Goal: Learn about a topic: Learn about a topic

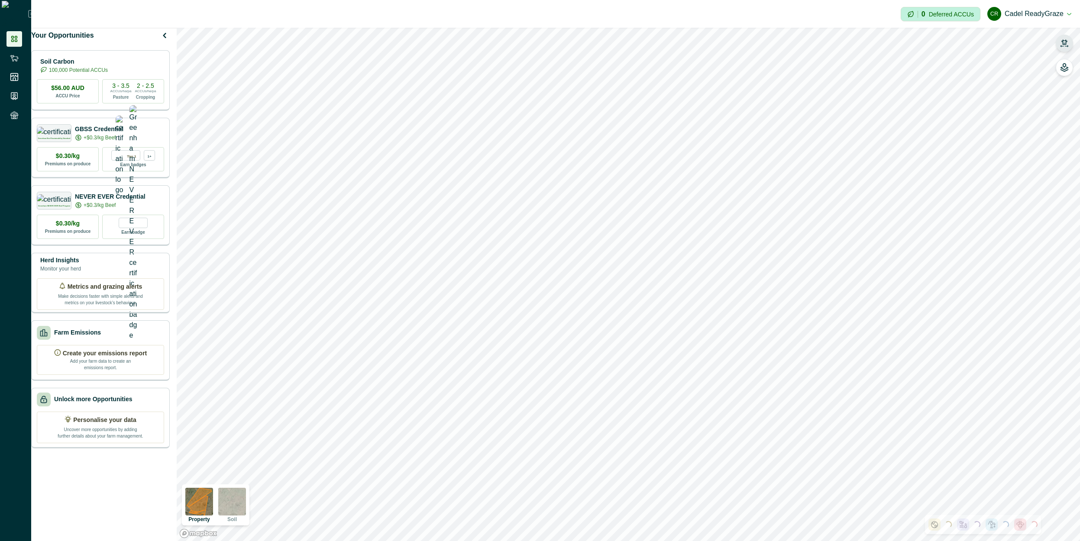
click at [564, 34] on div "Property Soil" at bounding box center [628, 284] width 903 height 513
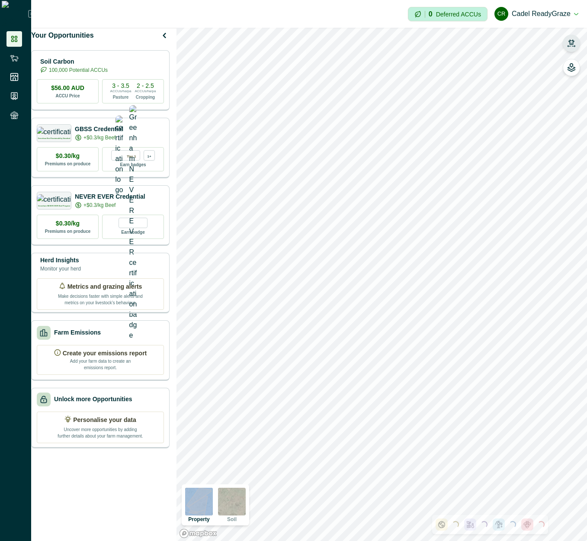
click at [566, 40] on button "button" at bounding box center [571, 43] width 17 height 17
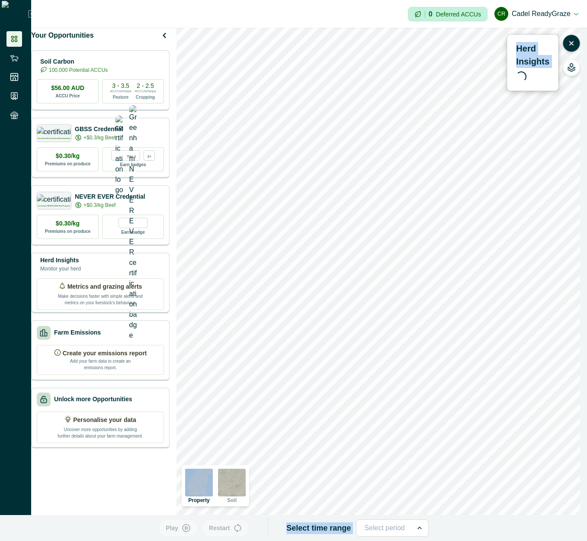
click at [536, 50] on p "Herd Insights" at bounding box center [532, 55] width 33 height 26
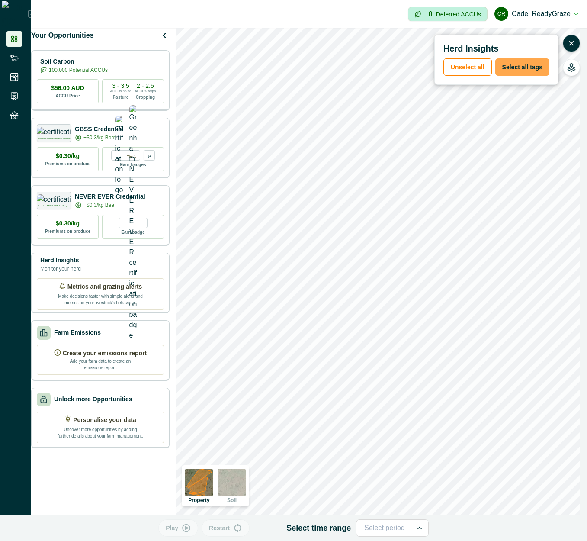
click at [527, 70] on button "Select all tags" at bounding box center [523, 66] width 54 height 17
click at [196, 531] on button "Play" at bounding box center [178, 528] width 40 height 17
click at [572, 41] on icon "button" at bounding box center [572, 43] width 9 height 9
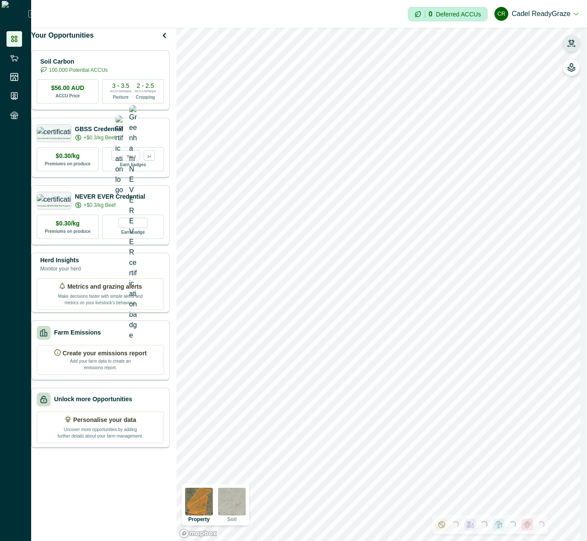
click at [572, 44] on icon "button" at bounding box center [572, 43] width 9 height 9
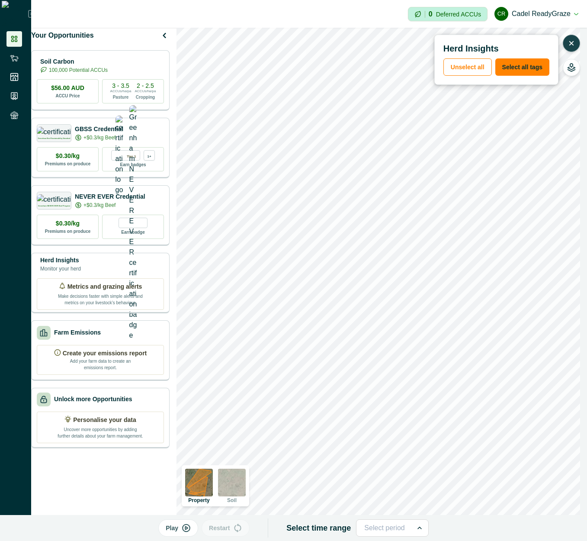
click at [188, 525] on icon "button" at bounding box center [186, 528] width 7 height 7
click at [574, 42] on icon "button" at bounding box center [572, 43] width 9 height 9
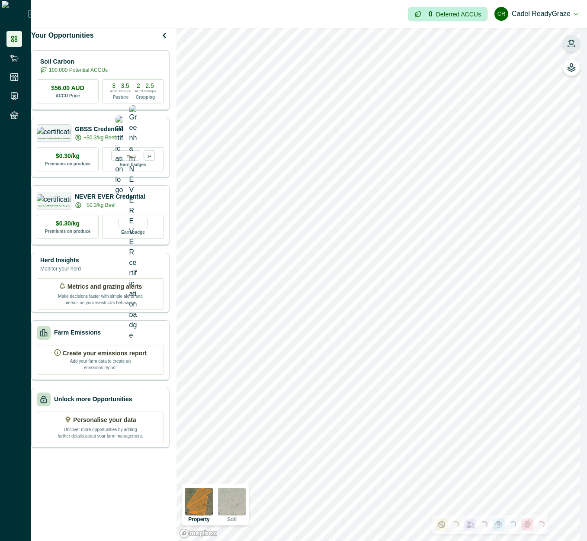
click at [574, 44] on icon "button" at bounding box center [572, 41] width 6 height 5
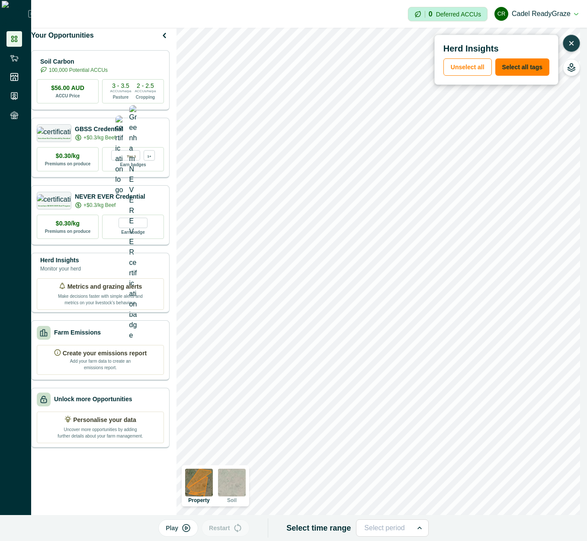
click at [182, 522] on button "Play" at bounding box center [178, 528] width 40 height 17
click at [239, 528] on icon "button" at bounding box center [241, 527] width 6 height 7
click at [187, 529] on button "Pause" at bounding box center [178, 528] width 45 height 17
click at [185, 529] on icon "button" at bounding box center [186, 528] width 9 height 9
click at [184, 529] on button "Pause" at bounding box center [178, 528] width 45 height 17
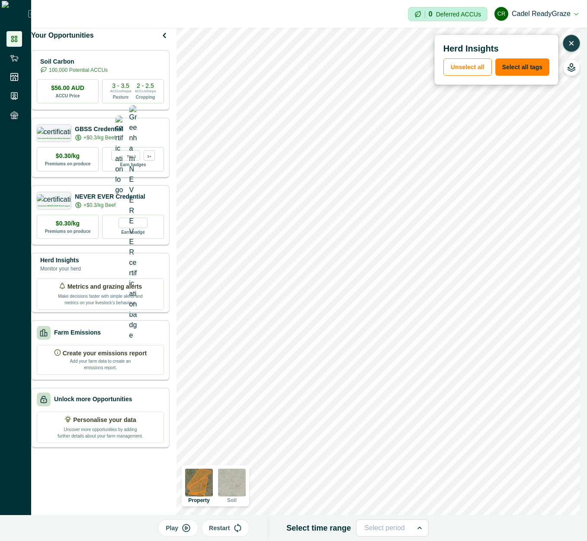
click at [572, 47] on icon "button" at bounding box center [572, 43] width 9 height 9
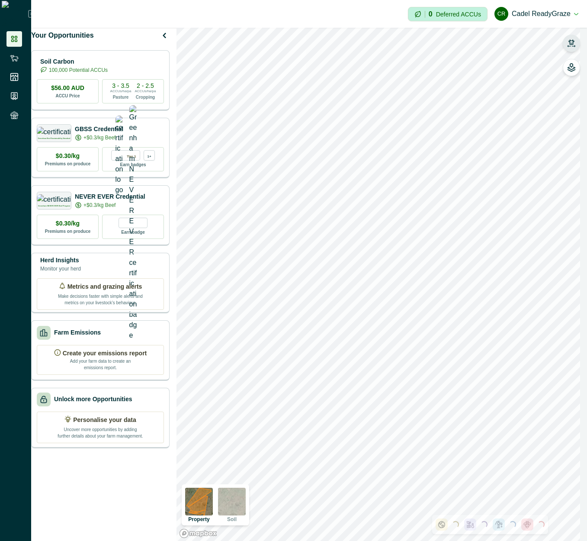
click at [575, 45] on icon "button" at bounding box center [572, 43] width 9 height 9
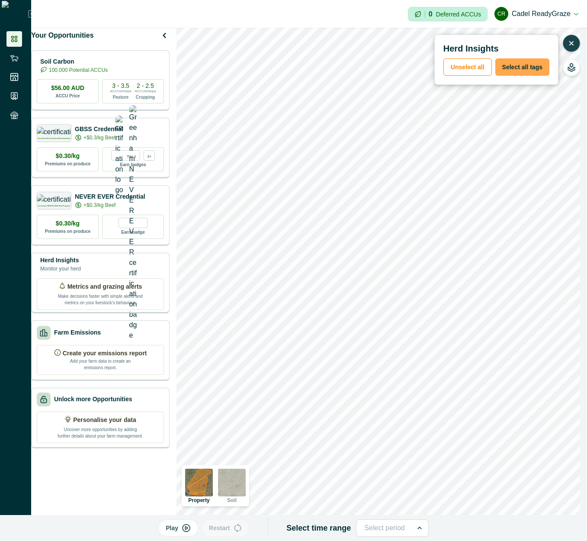
click at [530, 65] on button "Select all tags" at bounding box center [523, 66] width 54 height 17
click at [170, 525] on p "Play" at bounding box center [172, 528] width 13 height 9
click at [573, 43] on icon "button" at bounding box center [572, 43] width 9 height 9
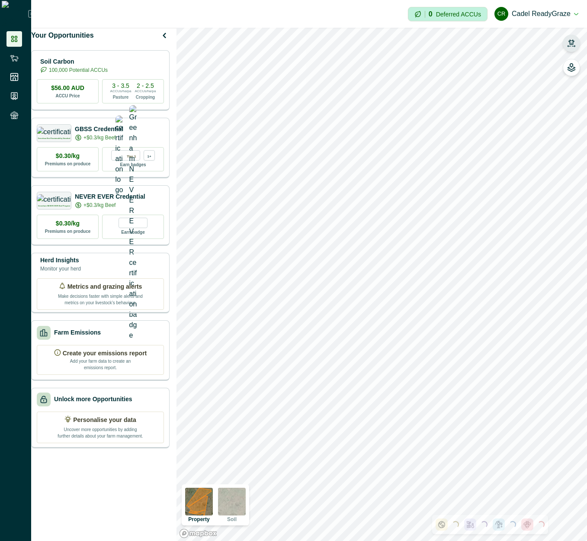
click at [571, 44] on icon "button" at bounding box center [572, 43] width 9 height 9
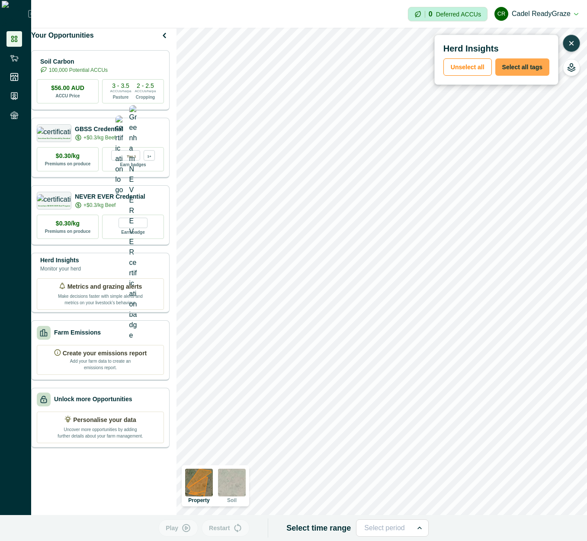
click at [533, 66] on button "Select all tags" at bounding box center [523, 66] width 54 height 17
click at [190, 532] on button "Play" at bounding box center [178, 528] width 40 height 17
click at [571, 46] on icon "button" at bounding box center [572, 43] width 9 height 9
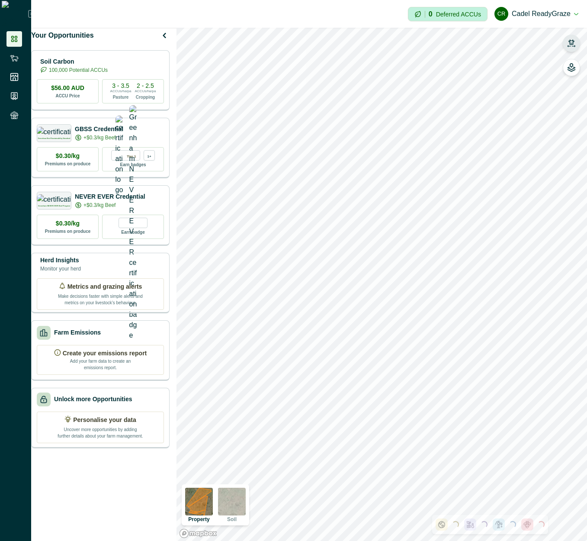
click at [578, 40] on button "button" at bounding box center [571, 43] width 17 height 17
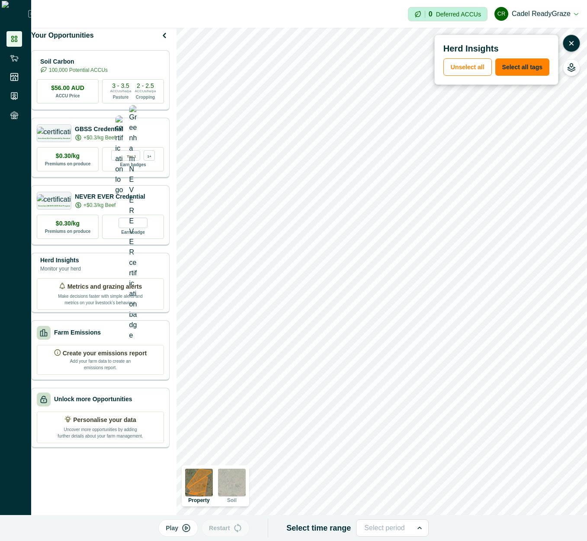
click at [186, 530] on icon "button" at bounding box center [186, 528] width 7 height 7
click at [573, 43] on icon "button" at bounding box center [572, 43] width 9 height 9
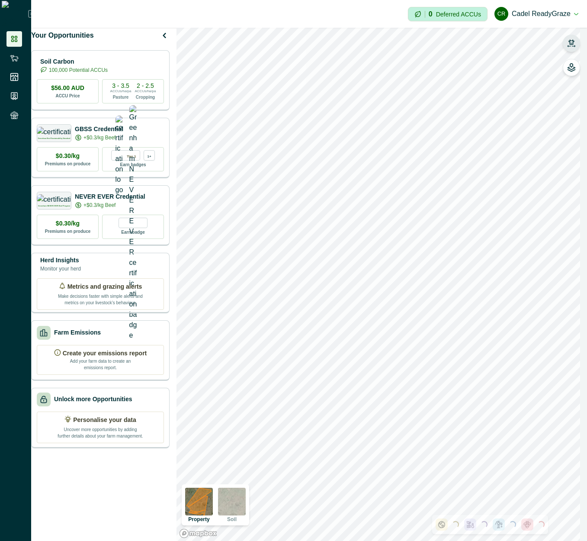
click at [573, 43] on icon "button" at bounding box center [572, 41] width 6 height 5
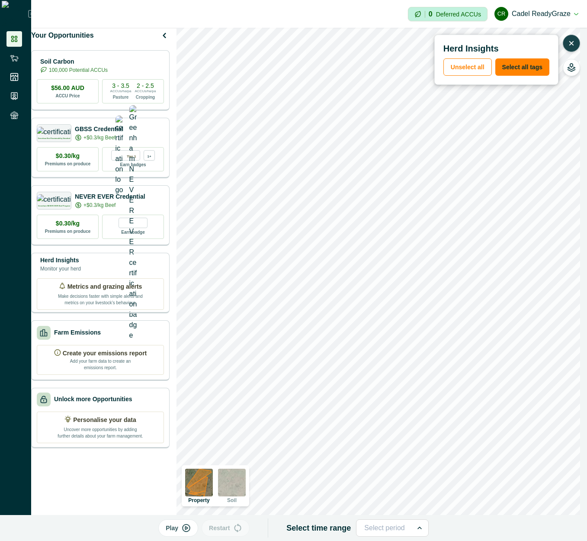
click at [178, 529] on p "Play" at bounding box center [172, 528] width 13 height 9
click at [572, 41] on icon "button" at bounding box center [572, 43] width 9 height 9
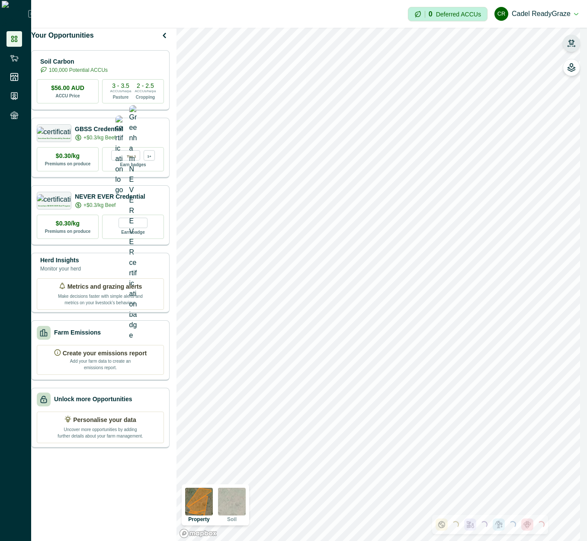
click at [578, 41] on button "button" at bounding box center [571, 43] width 17 height 17
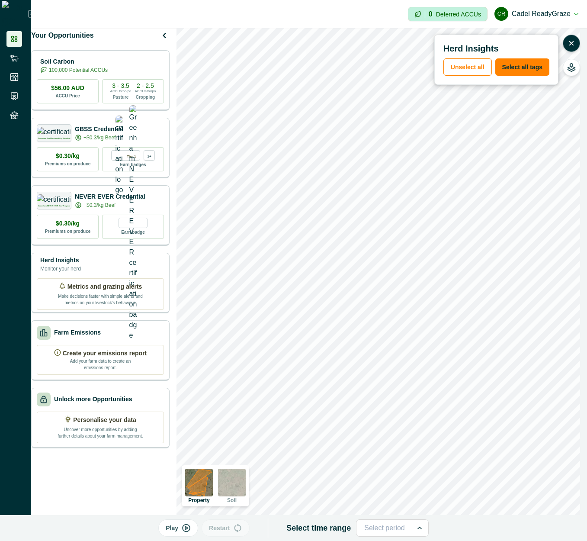
click at [189, 523] on button "Play" at bounding box center [178, 528] width 40 height 17
click at [567, 41] on button "button" at bounding box center [571, 43] width 17 height 17
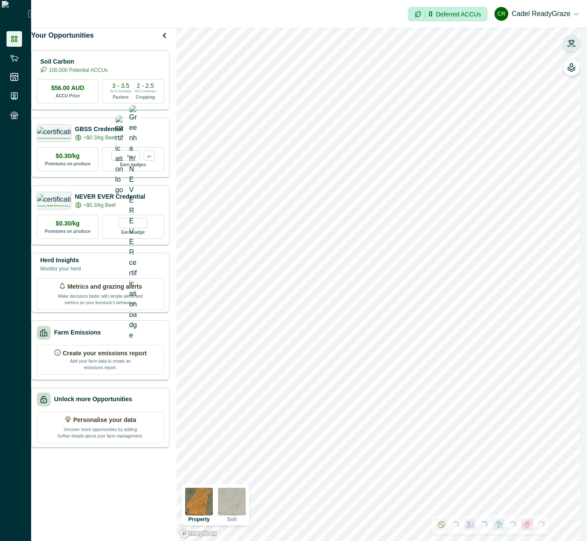
click at [571, 47] on icon "button" at bounding box center [572, 43] width 9 height 9
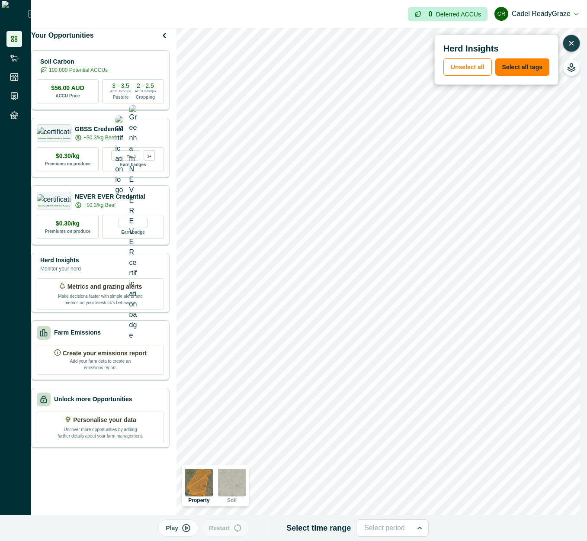
click at [187, 529] on icon "button" at bounding box center [186, 528] width 9 height 9
drag, startPoint x: 574, startPoint y: 42, endPoint x: 565, endPoint y: 46, distance: 9.5
click at [573, 42] on icon "button" at bounding box center [571, 43] width 3 height 3
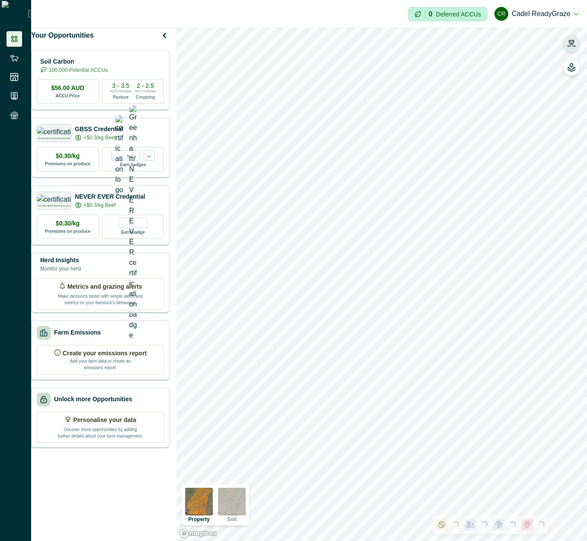
click at [568, 42] on icon "button" at bounding box center [572, 43] width 9 height 9
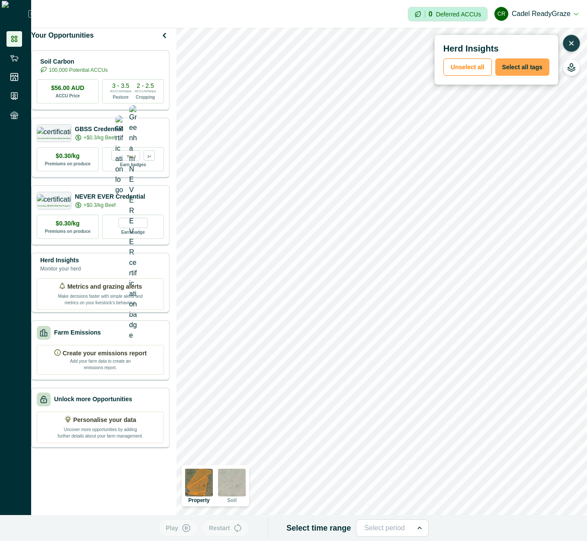
click at [532, 72] on button "Select all tags" at bounding box center [523, 66] width 54 height 17
click at [181, 527] on button "Play" at bounding box center [178, 528] width 40 height 17
drag, startPoint x: 572, startPoint y: 46, endPoint x: 566, endPoint y: 46, distance: 6.1
click at [572, 46] on icon "button" at bounding box center [572, 43] width 9 height 9
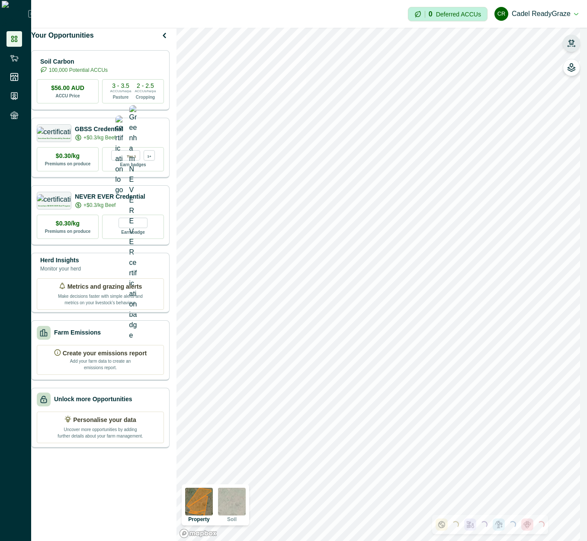
click at [571, 45] on icon "button" at bounding box center [572, 43] width 9 height 9
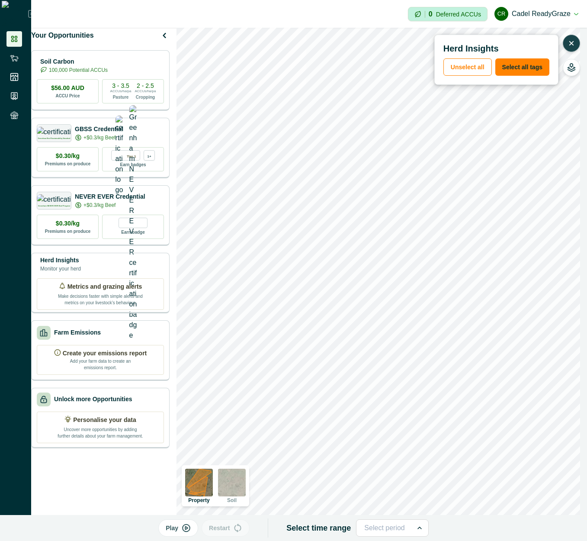
click at [568, 43] on icon "button" at bounding box center [572, 43] width 9 height 9
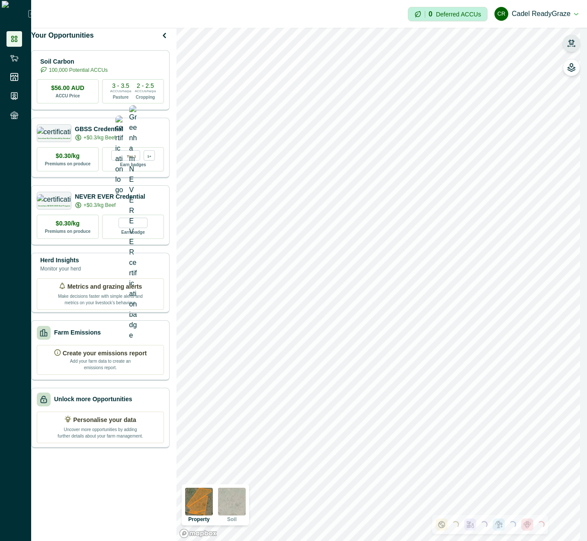
click at [569, 43] on icon "button" at bounding box center [572, 43] width 9 height 9
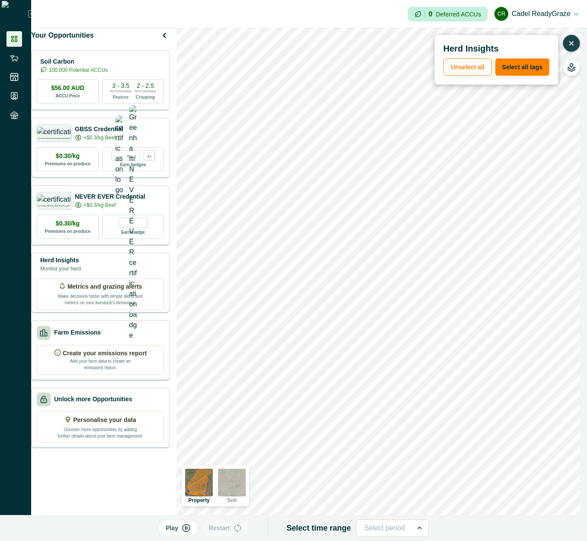
click at [194, 533] on button "Play" at bounding box center [178, 528] width 40 height 17
click at [570, 43] on icon "button" at bounding box center [572, 43] width 9 height 9
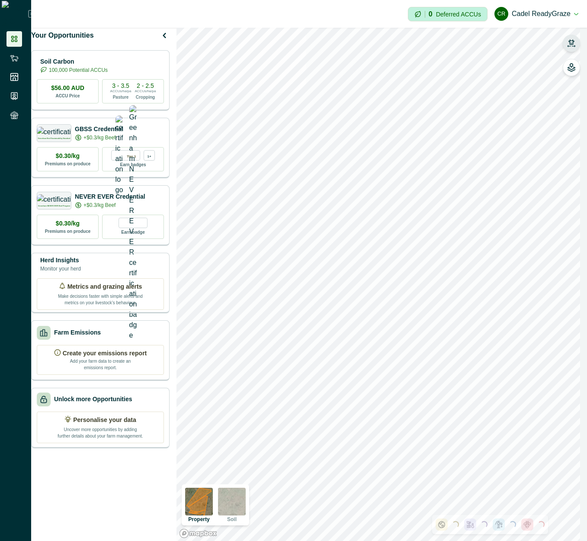
click at [576, 50] on button "button" at bounding box center [571, 43] width 17 height 17
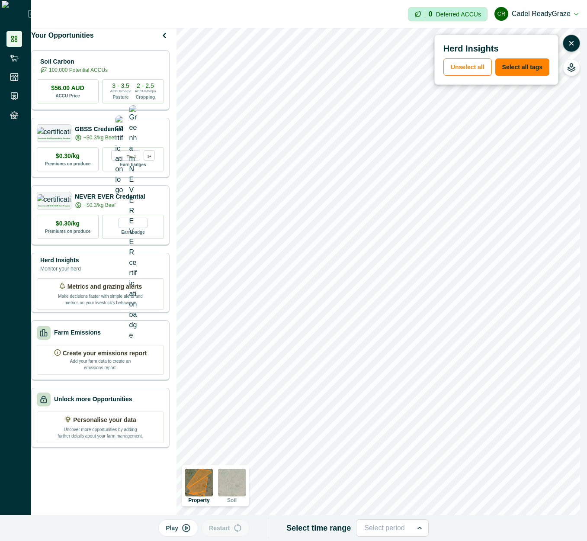
click at [174, 535] on button "Play" at bounding box center [178, 528] width 40 height 17
click at [570, 43] on icon "button" at bounding box center [572, 43] width 9 height 9
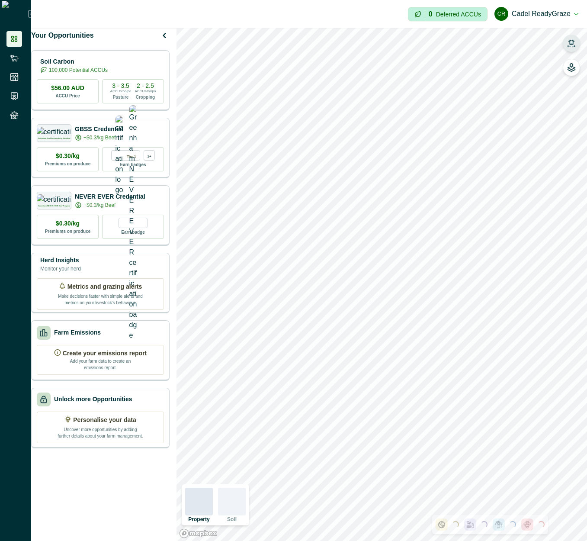
click at [571, 43] on icon "button" at bounding box center [572, 41] width 6 height 5
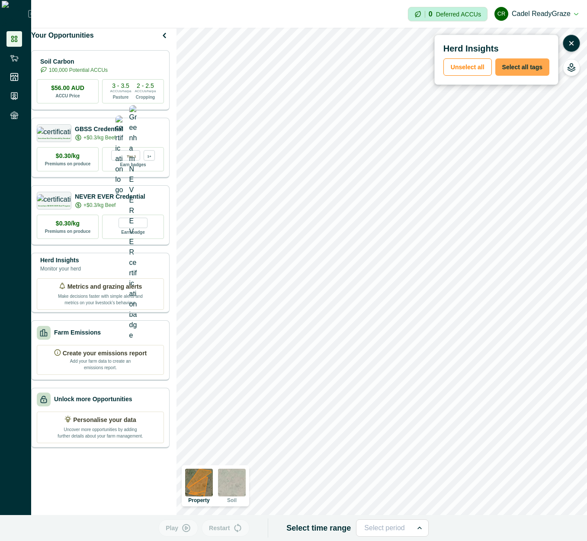
click at [526, 58] on button "Select all tags" at bounding box center [523, 66] width 54 height 17
click at [185, 529] on icon "button" at bounding box center [186, 528] width 9 height 9
click at [190, 527] on icon "button" at bounding box center [188, 528] width 9 height 9
click at [187, 527] on icon "button" at bounding box center [186, 528] width 2 height 3
click at [189, 527] on icon "button" at bounding box center [188, 528] width 9 height 9
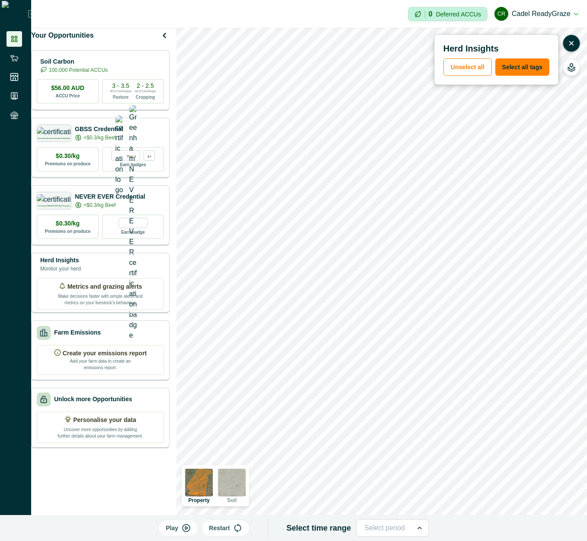
click at [176, 532] on p "Play" at bounding box center [172, 528] width 13 height 9
click at [235, 529] on button "Restart" at bounding box center [228, 528] width 48 height 17
click at [181, 530] on p "Pause" at bounding box center [172, 528] width 18 height 9
click at [184, 529] on button "Play" at bounding box center [178, 528] width 40 height 17
click at [188, 530] on icon "button" at bounding box center [189, 528] width 6 height 6
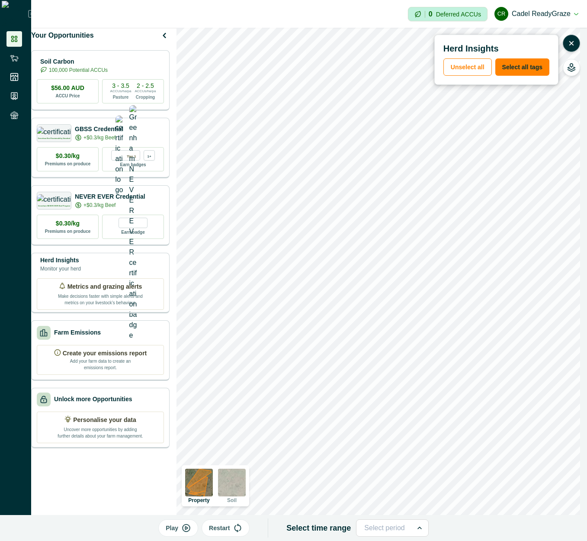
click at [188, 530] on icon "button" at bounding box center [186, 528] width 9 height 9
click at [571, 47] on icon "button" at bounding box center [572, 43] width 9 height 9
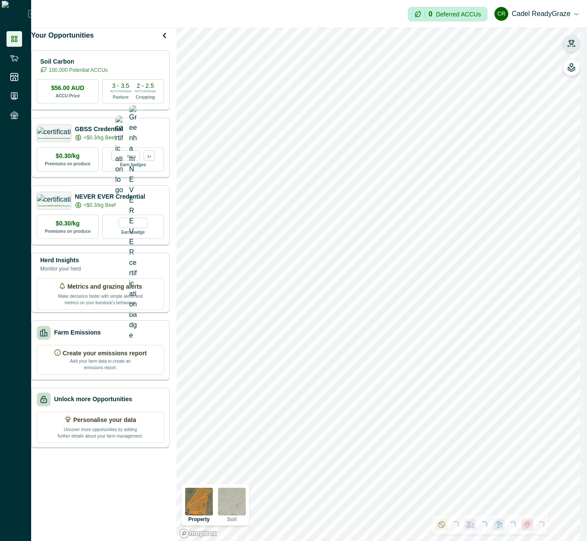
click at [574, 46] on icon "button" at bounding box center [571, 45] width 7 height 1
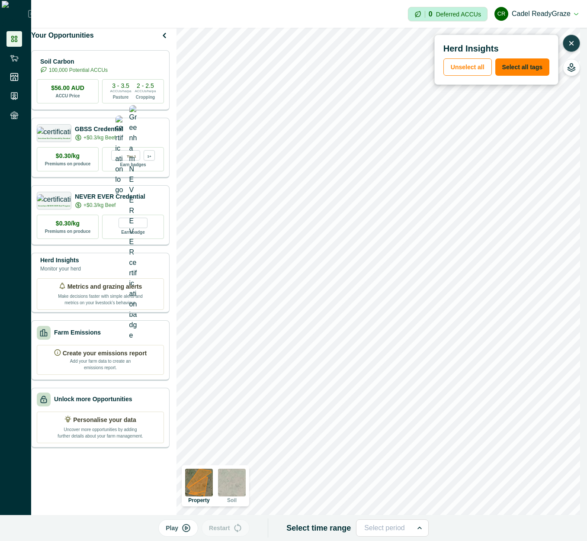
click at [178, 528] on p "Play" at bounding box center [172, 528] width 13 height 9
click at [176, 536] on button "Pause" at bounding box center [178, 528] width 45 height 17
click at [184, 527] on button "Play" at bounding box center [178, 528] width 40 height 17
click at [184, 527] on button "Pause" at bounding box center [178, 528] width 45 height 17
click at [184, 527] on button "Play" at bounding box center [178, 528] width 40 height 17
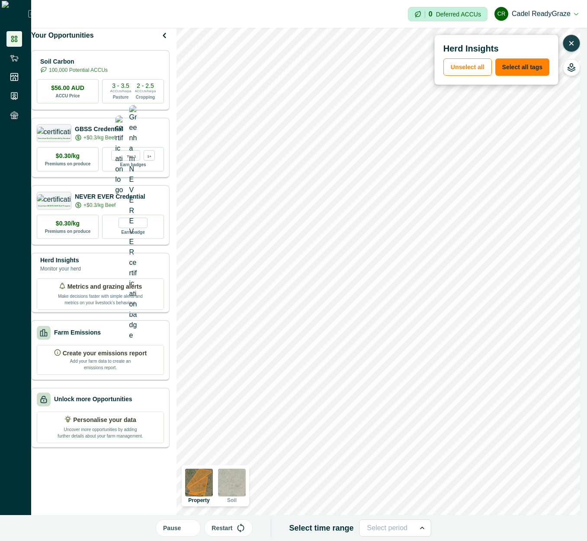
click at [184, 527] on button "Pause" at bounding box center [178, 528] width 45 height 17
click at [184, 527] on button "Play" at bounding box center [178, 528] width 40 height 17
click at [184, 527] on button "Pause" at bounding box center [178, 528] width 45 height 17
click at [184, 527] on button "Play" at bounding box center [178, 528] width 40 height 17
click at [184, 527] on button "Pause" at bounding box center [178, 528] width 45 height 17
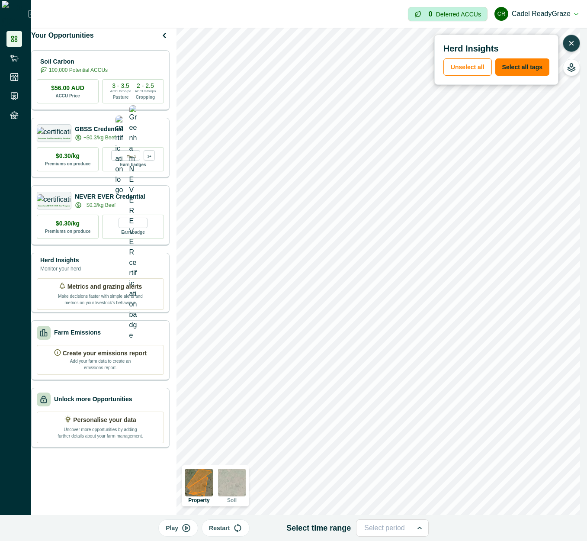
click at [570, 40] on icon "button" at bounding box center [572, 43] width 9 height 9
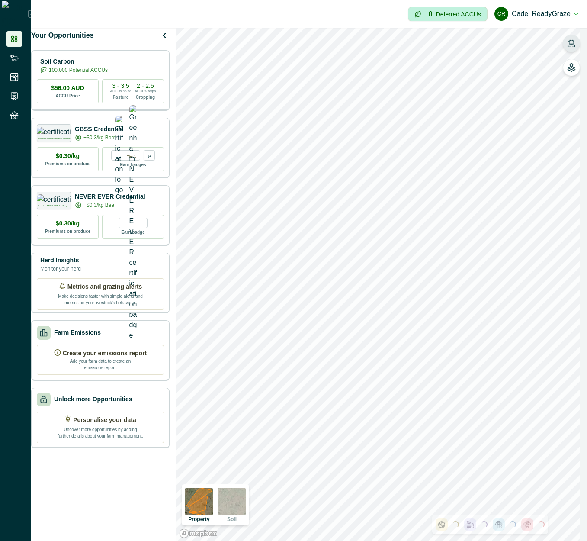
click at [570, 49] on button "button" at bounding box center [571, 43] width 17 height 17
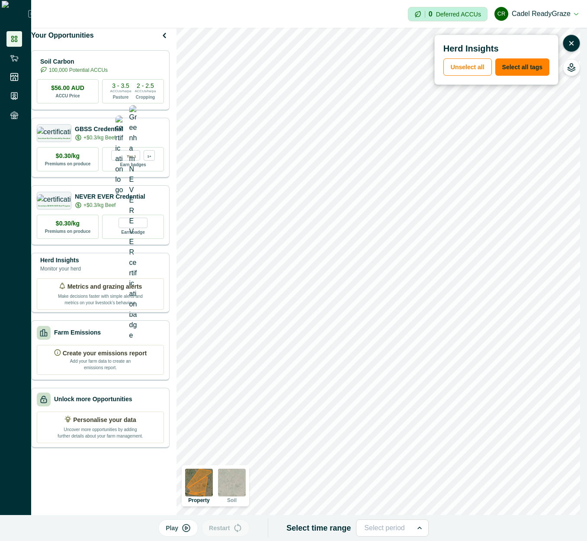
click at [185, 528] on button "Play" at bounding box center [178, 528] width 40 height 17
click at [180, 533] on button "Pause" at bounding box center [178, 528] width 45 height 17
click at [189, 530] on icon "button" at bounding box center [186, 528] width 9 height 9
click at [569, 41] on icon "button" at bounding box center [572, 43] width 9 height 9
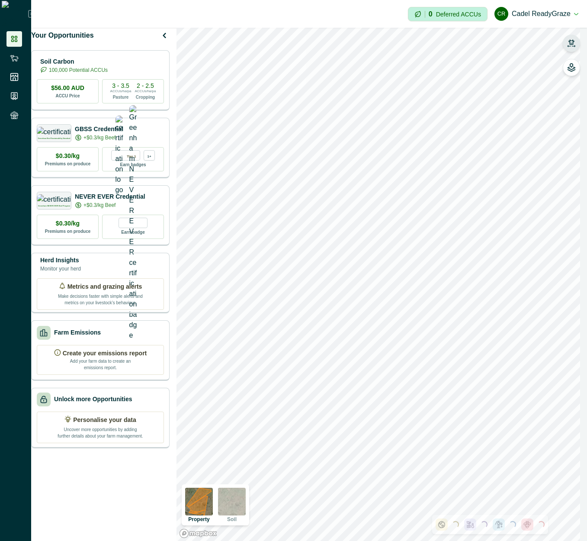
click at [572, 44] on icon "button" at bounding box center [572, 43] width 9 height 9
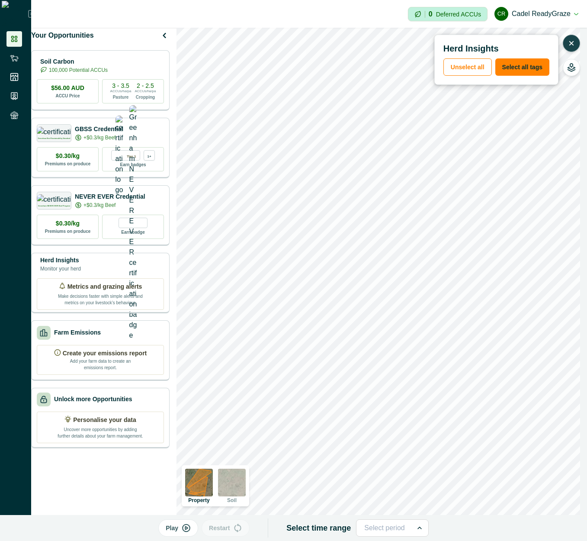
click at [178, 529] on p "Play" at bounding box center [172, 528] width 13 height 9
click at [180, 531] on p "Pause" at bounding box center [172, 528] width 18 height 9
click at [575, 48] on button "button" at bounding box center [571, 43] width 17 height 17
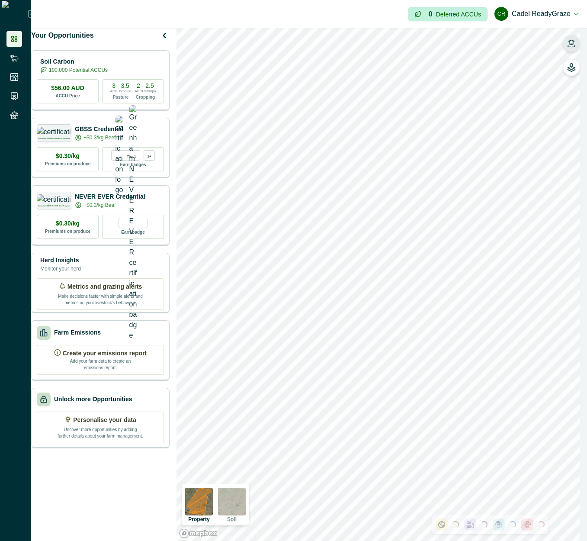
click at [575, 48] on button "button" at bounding box center [571, 43] width 17 height 17
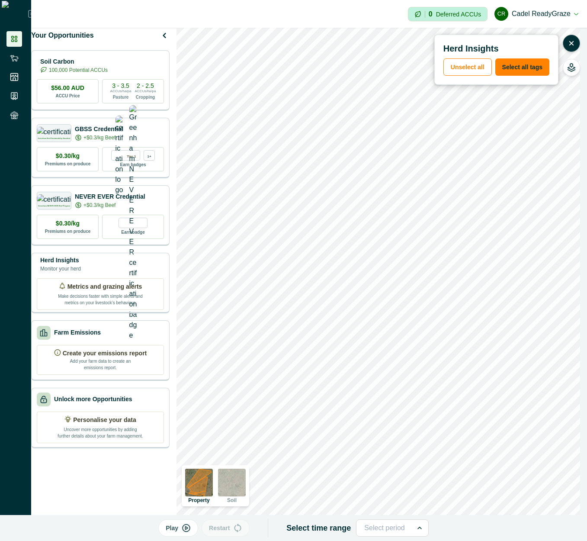
click at [187, 530] on icon "button" at bounding box center [186, 528] width 7 height 7
click at [184, 533] on button "Pause" at bounding box center [178, 528] width 45 height 17
click at [183, 529] on button "Play" at bounding box center [178, 528] width 40 height 17
click at [181, 529] on p "Pause" at bounding box center [172, 528] width 18 height 9
click at [183, 529] on button "Play" at bounding box center [178, 528] width 40 height 17
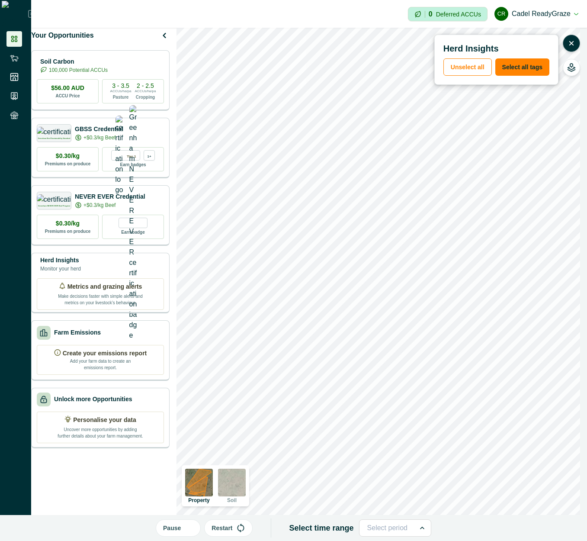
click at [228, 529] on p "Restart" at bounding box center [222, 528] width 21 height 9
click at [181, 528] on p "Pause" at bounding box center [172, 528] width 18 height 9
click at [184, 528] on button "Play" at bounding box center [178, 528] width 40 height 17
click at [198, 538] on div "Pause Restart Select time range Select period" at bounding box center [293, 528] width 587 height 26
click at [190, 529] on icon "button" at bounding box center [188, 528] width 9 height 9
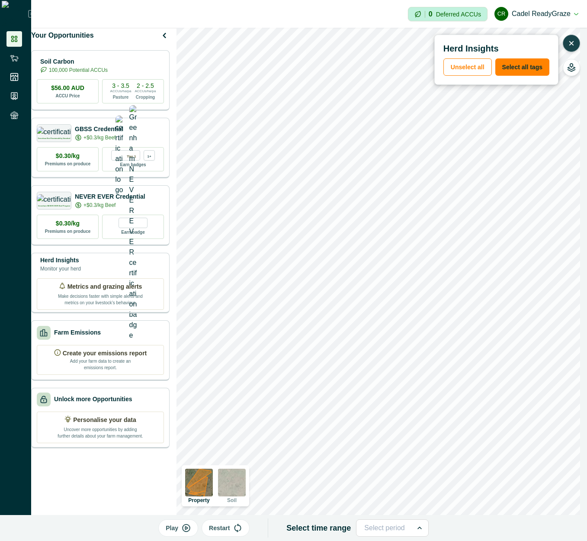
click at [569, 41] on icon "button" at bounding box center [572, 43] width 9 height 9
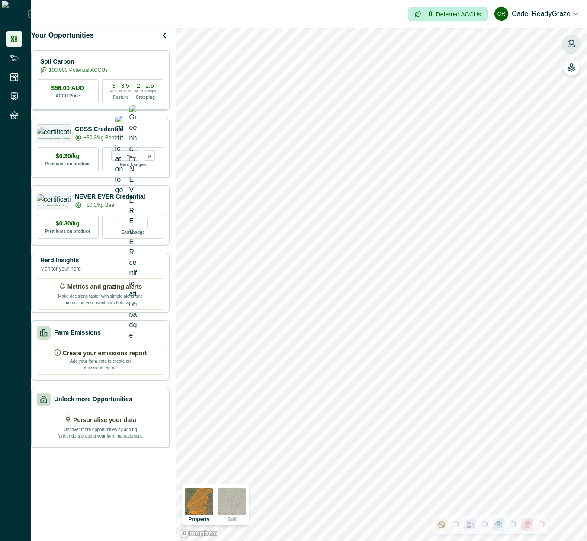
click at [575, 44] on icon "button" at bounding box center [572, 43] width 9 height 9
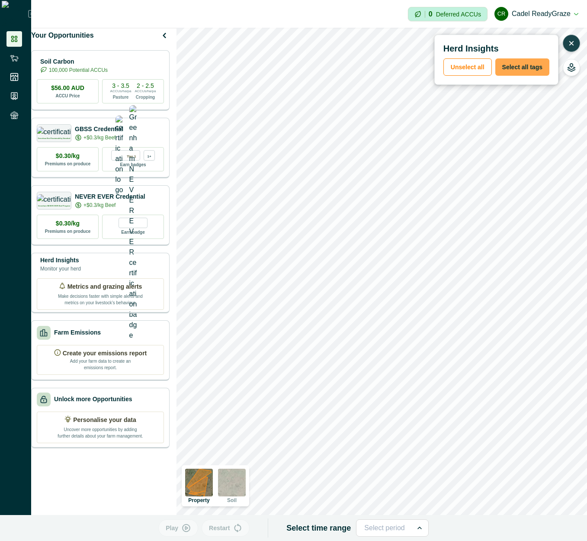
click at [536, 64] on button "Select all tags" at bounding box center [523, 66] width 54 height 17
click at [186, 528] on icon "button" at bounding box center [186, 528] width 7 height 7
click at [179, 532] on p "Pause" at bounding box center [172, 528] width 18 height 9
click at [182, 530] on button "Play" at bounding box center [178, 528] width 40 height 17
click at [176, 530] on p "Pause" at bounding box center [172, 528] width 18 height 9
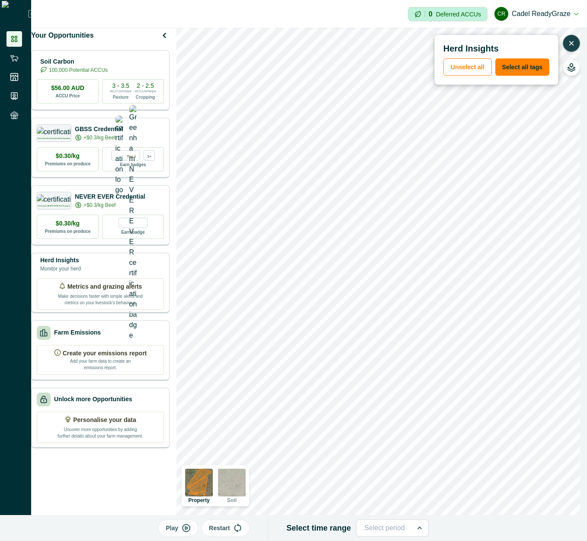
click at [187, 531] on icon "button" at bounding box center [186, 528] width 9 height 9
click at [191, 524] on icon "button" at bounding box center [188, 528] width 9 height 9
click at [187, 529] on icon "button" at bounding box center [186, 528] width 9 height 9
click at [574, 40] on icon "button" at bounding box center [572, 43] width 9 height 9
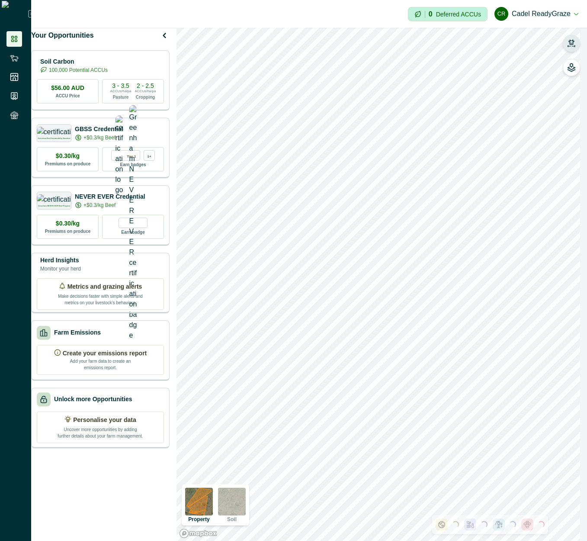
click at [574, 45] on icon "button" at bounding box center [572, 43] width 9 height 9
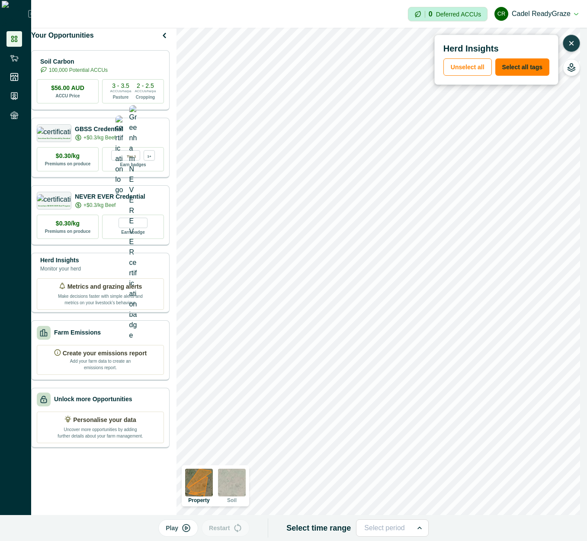
click at [184, 526] on button "Play" at bounding box center [178, 528] width 40 height 17
click at [185, 530] on button "Pause" at bounding box center [178, 528] width 45 height 17
click at [185, 530] on icon "button" at bounding box center [186, 528] width 9 height 9
click at [185, 530] on button "Pause" at bounding box center [178, 528] width 45 height 17
click at [185, 530] on icon "button" at bounding box center [186, 528] width 9 height 9
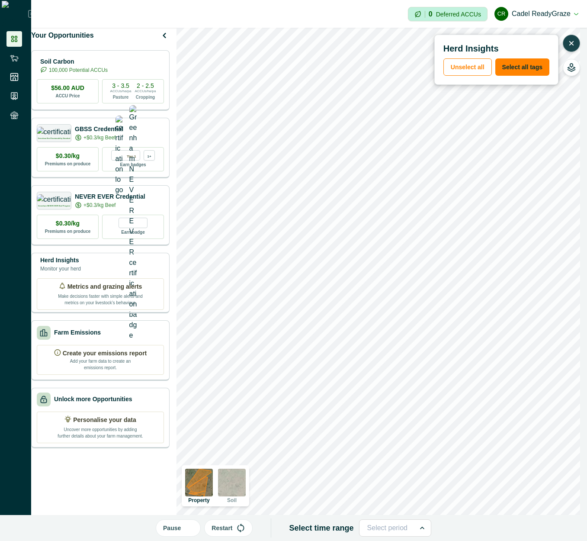
click at [185, 530] on button "Pause" at bounding box center [178, 528] width 45 height 17
click at [185, 530] on icon "button" at bounding box center [186, 528] width 9 height 9
click at [185, 530] on button "Pause" at bounding box center [178, 528] width 45 height 17
click at [233, 530] on button "Restart" at bounding box center [226, 528] width 48 height 17
click at [570, 43] on icon "button" at bounding box center [572, 43] width 9 height 9
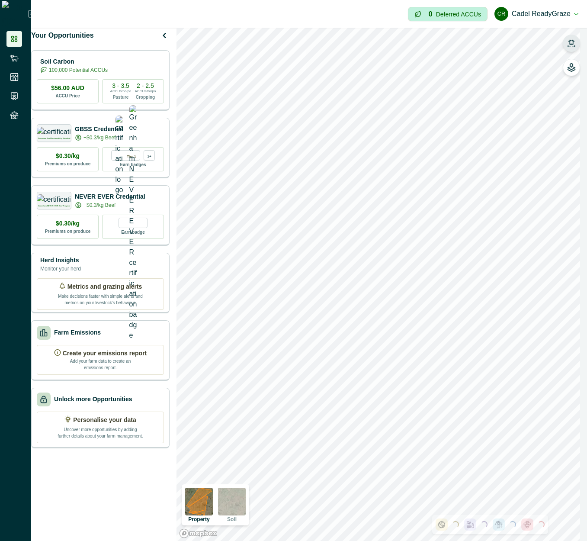
click at [574, 45] on icon "button" at bounding box center [572, 43] width 9 height 9
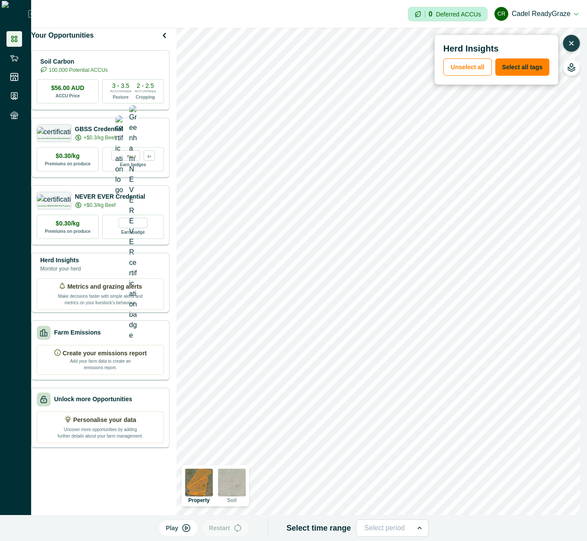
click at [170, 525] on p "Play" at bounding box center [172, 528] width 13 height 9
click at [192, 526] on icon "button" at bounding box center [188, 528] width 9 height 9
click at [566, 44] on button "button" at bounding box center [571, 43] width 17 height 17
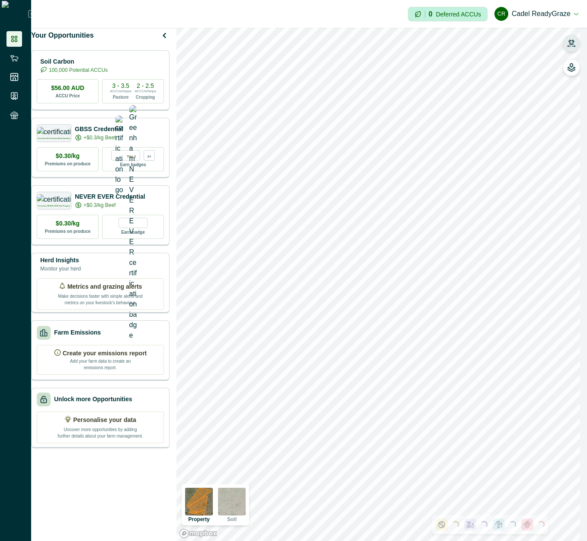
click at [571, 47] on icon "button" at bounding box center [572, 43] width 9 height 9
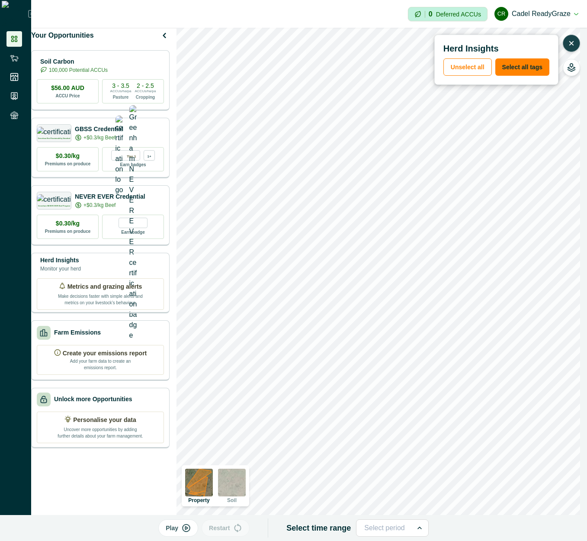
drag, startPoint x: 186, startPoint y: 524, endPoint x: 256, endPoint y: 474, distance: 86.2
click at [186, 524] on icon "button" at bounding box center [186, 528] width 9 height 9
click at [189, 528] on icon "button" at bounding box center [189, 528] width 6 height 6
click at [181, 531] on button "Play" at bounding box center [178, 528] width 40 height 17
drag, startPoint x: 181, startPoint y: 528, endPoint x: 244, endPoint y: 528, distance: 63.6
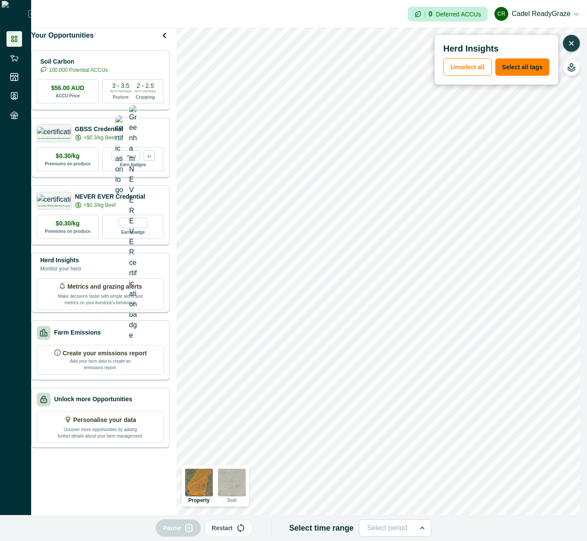
click at [181, 528] on p "Pause" at bounding box center [172, 528] width 18 height 9
drag, startPoint x: 232, startPoint y: 529, endPoint x: 261, endPoint y: 518, distance: 31.9
click at [232, 531] on button "Restart" at bounding box center [226, 528] width 48 height 17
click at [187, 527] on button "Pause" at bounding box center [178, 528] width 45 height 17
click at [221, 533] on button "Restart" at bounding box center [226, 528] width 48 height 17
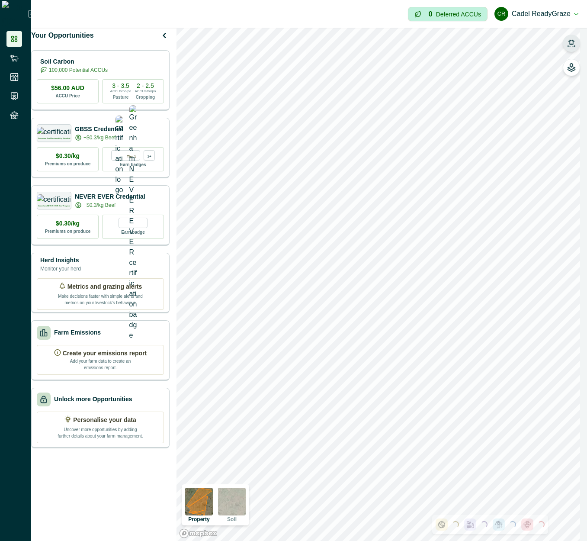
click at [573, 45] on icon "button" at bounding box center [572, 43] width 9 height 9
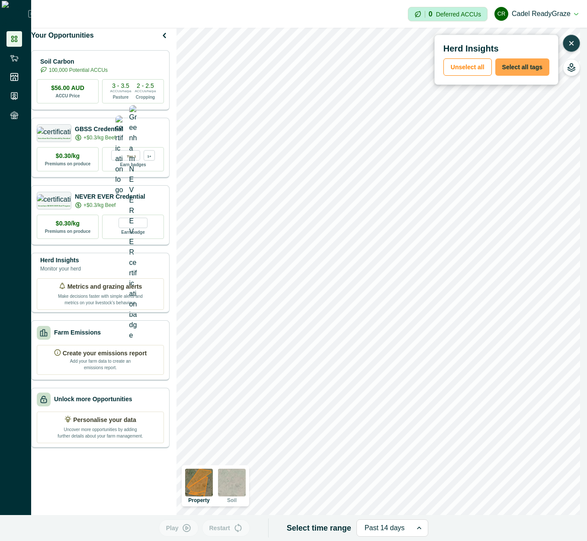
click at [537, 65] on button "Select all tags" at bounding box center [523, 66] width 54 height 17
click at [536, 66] on button "Select all tags" at bounding box center [523, 66] width 54 height 17
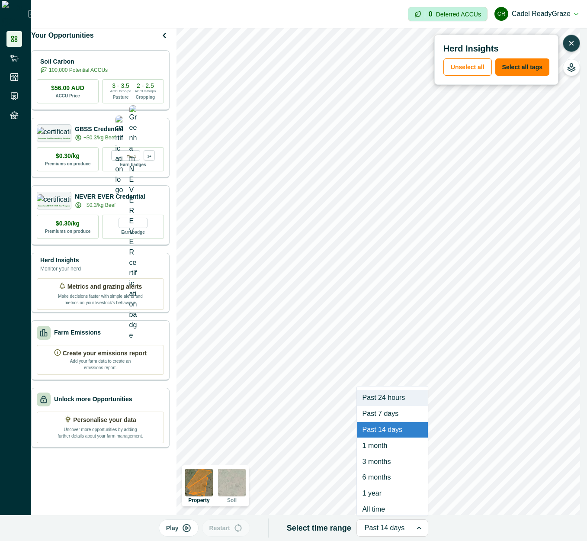
click at [388, 528] on div at bounding box center [385, 528] width 40 height 12
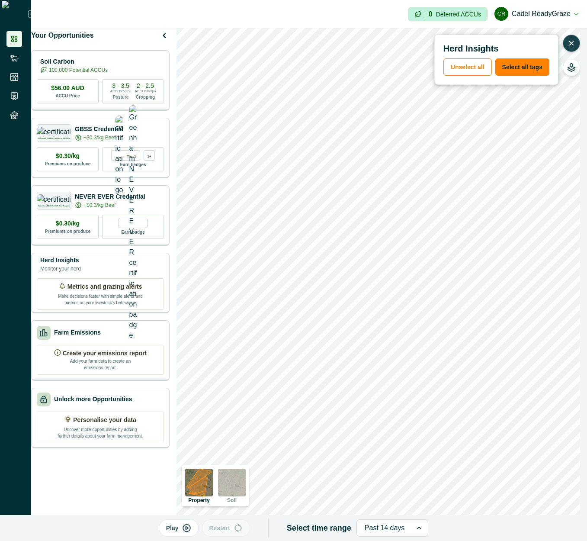
click at [179, 530] on p "Play" at bounding box center [172, 528] width 13 height 9
click at [402, 526] on div at bounding box center [388, 528] width 40 height 12
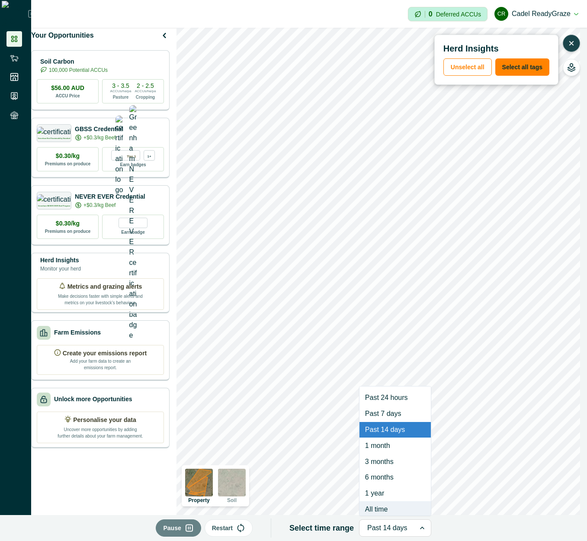
click at [387, 507] on div "All time" at bounding box center [395, 509] width 71 height 16
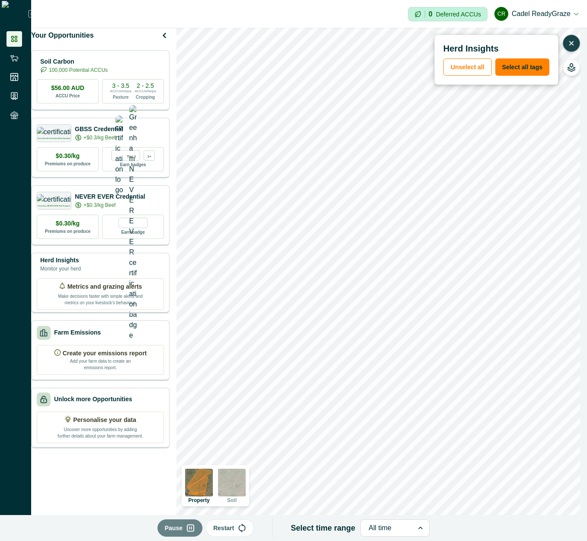
click at [195, 528] on icon "button" at bounding box center [190, 528] width 9 height 9
drag, startPoint x: 190, startPoint y: 529, endPoint x: 250, endPoint y: 516, distance: 61.4
click at [189, 529] on icon "button" at bounding box center [188, 528] width 9 height 9
click at [190, 529] on icon "button" at bounding box center [190, 528] width 6 height 6
click at [231, 531] on p "Restart" at bounding box center [221, 528] width 21 height 9
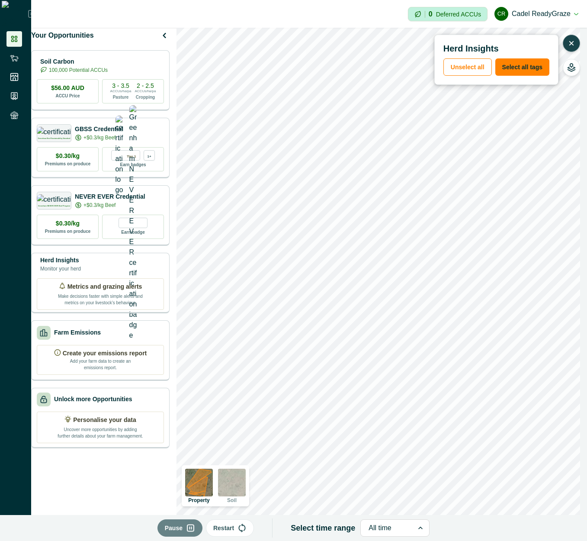
click at [194, 528] on icon "button" at bounding box center [190, 528] width 9 height 9
click at [230, 531] on p "Restart" at bounding box center [221, 528] width 21 height 9
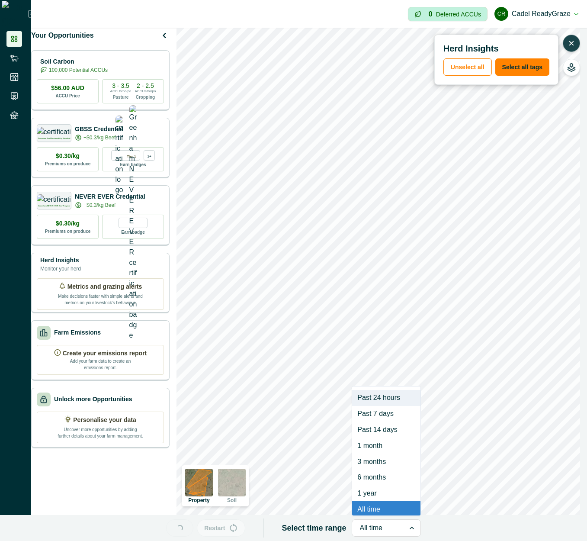
click at [374, 530] on div at bounding box center [378, 528] width 37 height 12
click at [373, 491] on div "1 year" at bounding box center [386, 494] width 68 height 16
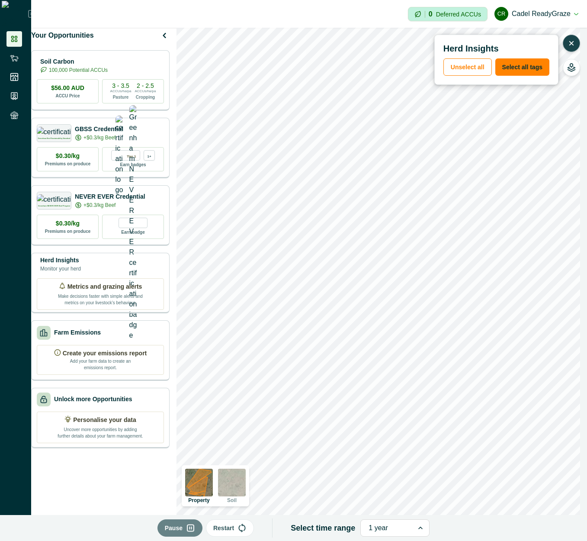
click at [199, 529] on button "Pause" at bounding box center [180, 528] width 45 height 17
click at [223, 530] on p "Restart" at bounding box center [221, 528] width 21 height 9
click at [182, 535] on button "Pause" at bounding box center [180, 528] width 45 height 17
drag, startPoint x: 179, startPoint y: 529, endPoint x: 210, endPoint y: 523, distance: 31.8
click at [180, 529] on p "Play" at bounding box center [174, 528] width 13 height 9
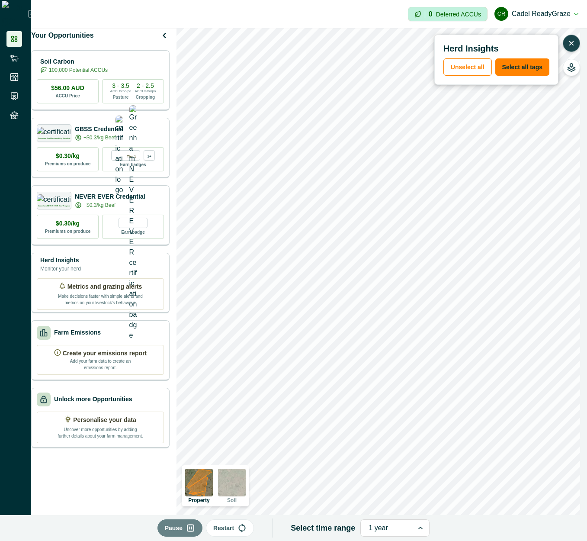
click at [391, 529] on div at bounding box center [387, 528] width 37 height 12
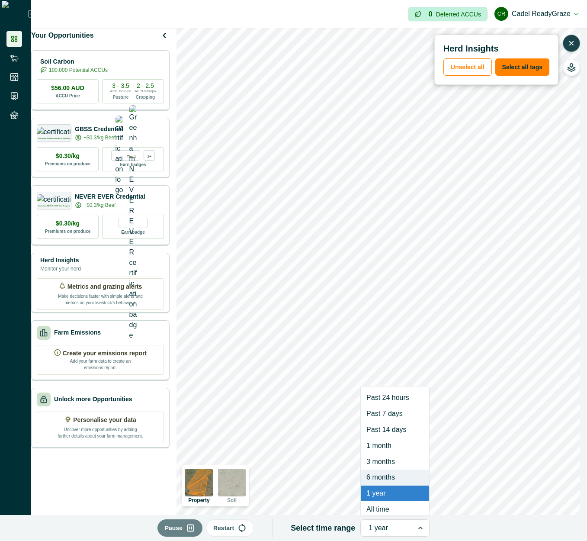
click at [389, 481] on div "6 months" at bounding box center [395, 478] width 68 height 16
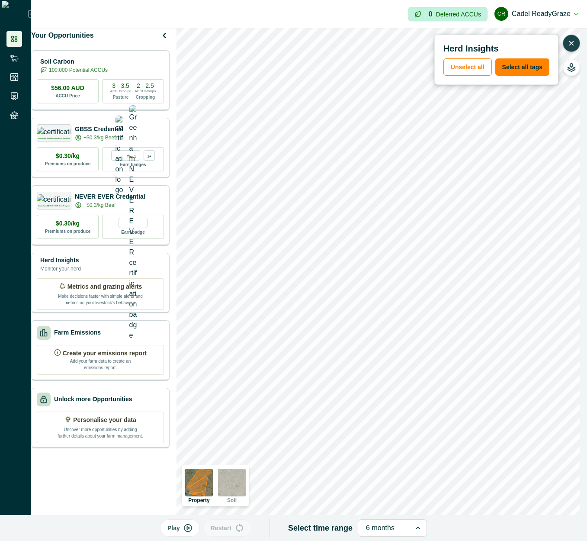
drag, startPoint x: 195, startPoint y: 526, endPoint x: 255, endPoint y: 486, distance: 72.0
click at [193, 526] on icon "button" at bounding box center [188, 528] width 9 height 9
click at [180, 534] on button "Pause" at bounding box center [180, 528] width 45 height 17
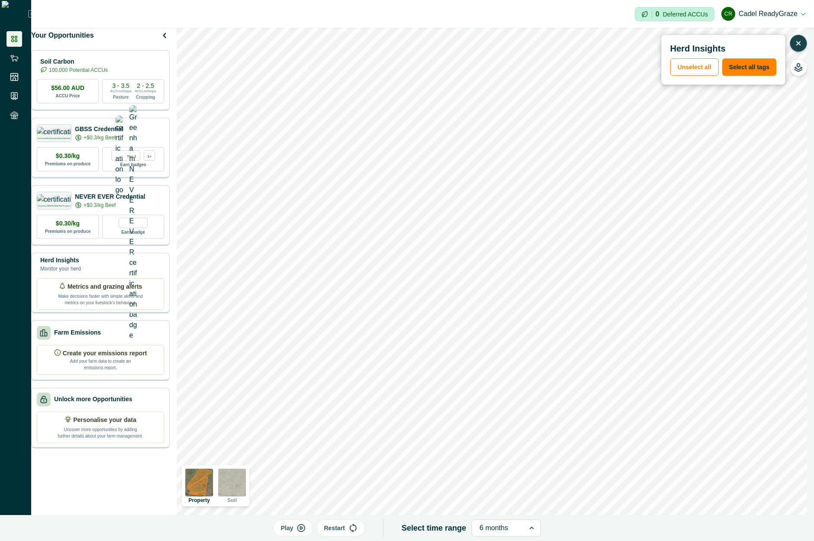
click at [587, 42] on icon "button" at bounding box center [798, 43] width 3 height 3
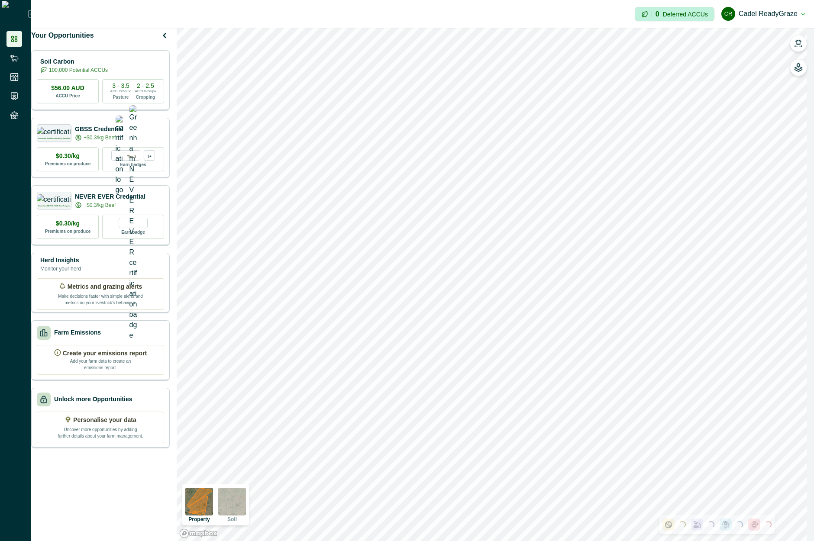
click at [239, 503] on img at bounding box center [232, 502] width 28 height 28
click at [587, 100] on div "SOC 1.4% 1.2% 1% 0.9% 0.7%" at bounding box center [798, 68] width 17 height 66
click at [587, 90] on icon "button" at bounding box center [798, 91] width 9 height 9
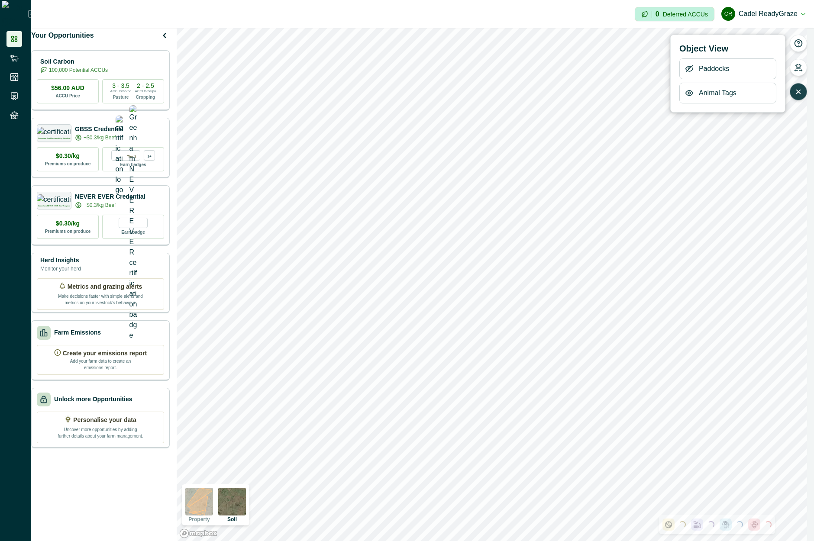
drag, startPoint x: 688, startPoint y: 94, endPoint x: 688, endPoint y: 105, distance: 11.3
click at [587, 95] on icon "button" at bounding box center [689, 93] width 9 height 9
click at [587, 68] on icon "button" at bounding box center [689, 69] width 7 height 6
click at [587, 67] on icon "button" at bounding box center [689, 69] width 9 height 9
click at [209, 503] on img at bounding box center [199, 502] width 28 height 28
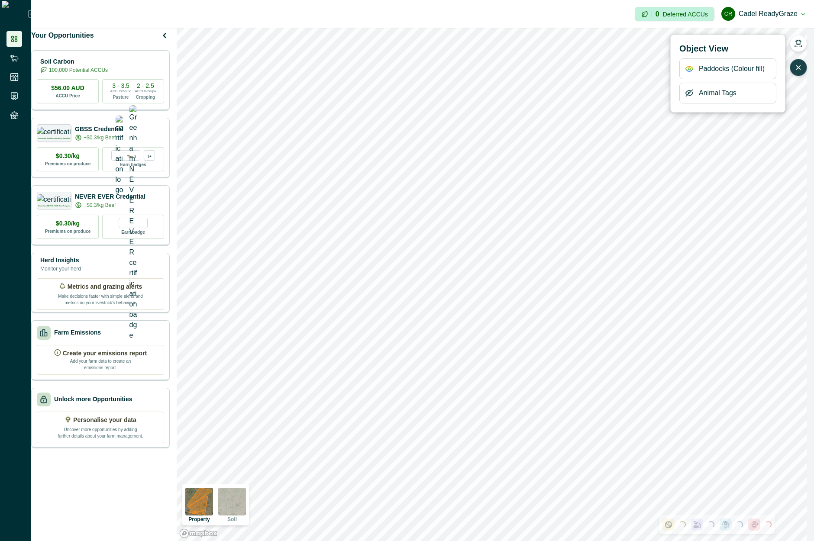
click at [587, 94] on icon "button" at bounding box center [689, 93] width 9 height 9
click at [587, 68] on icon "button" at bounding box center [798, 67] width 3 height 3
click at [587, 43] on icon "button" at bounding box center [798, 41] width 6 height 5
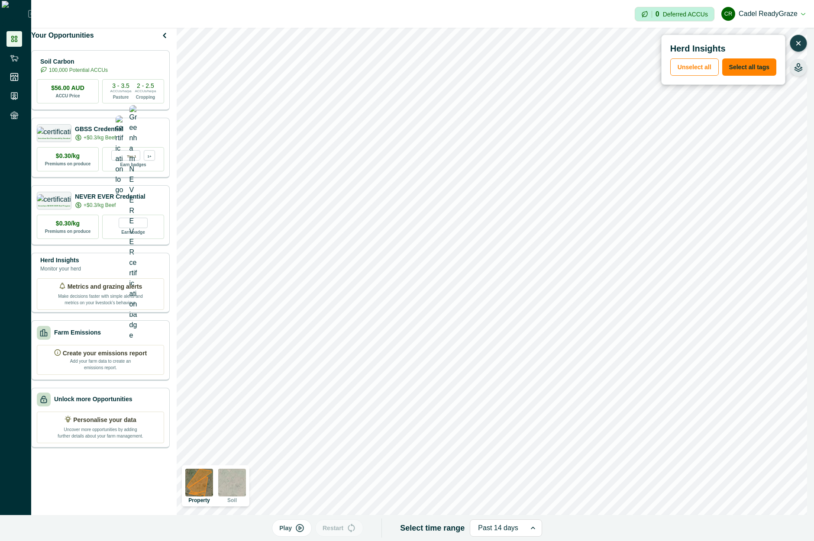
click at [587, 43] on icon "button" at bounding box center [798, 43] width 3 height 3
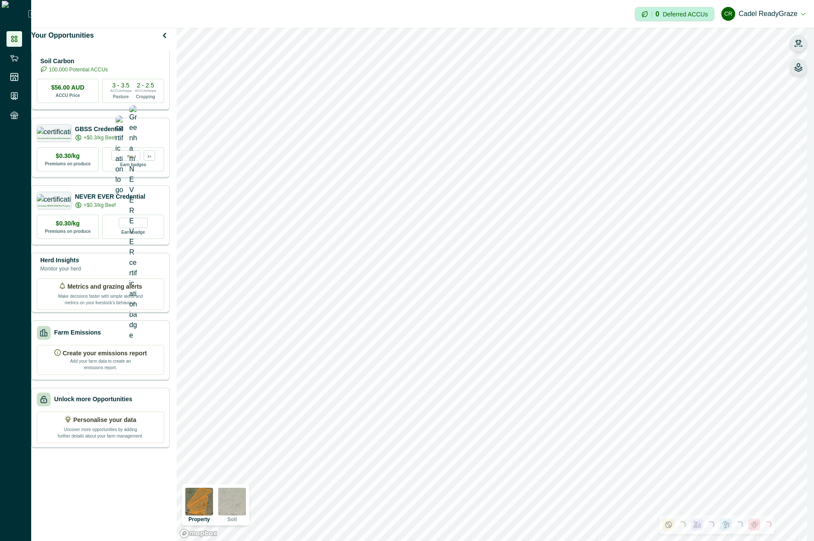
click at [108, 73] on p "100,000 Potential ACCUs" at bounding box center [78, 70] width 59 height 8
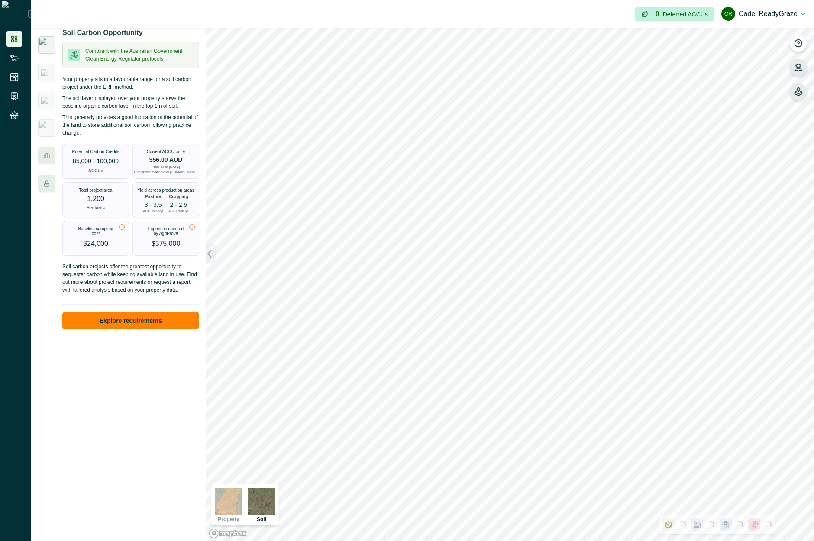
click at [208, 257] on icon "button" at bounding box center [209, 253] width 9 height 9
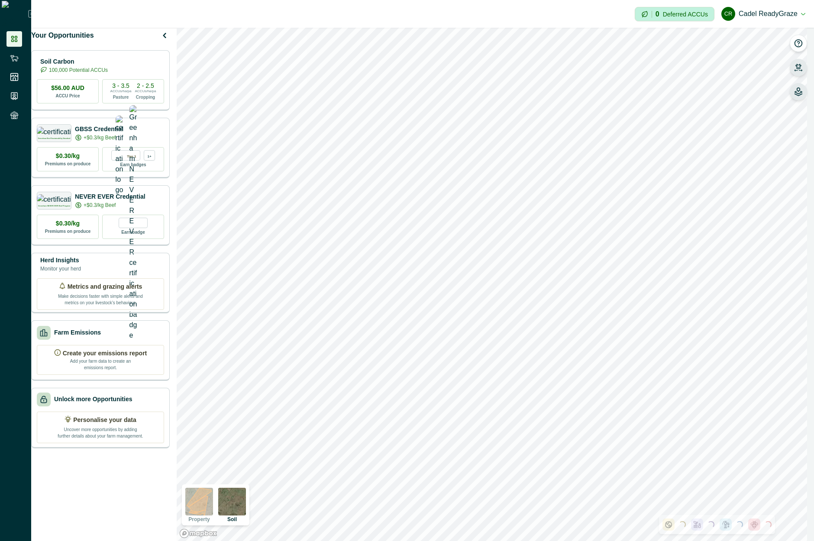
click at [199, 502] on img at bounding box center [199, 502] width 28 height 28
click at [587, 69] on icon "button" at bounding box center [798, 67] width 9 height 9
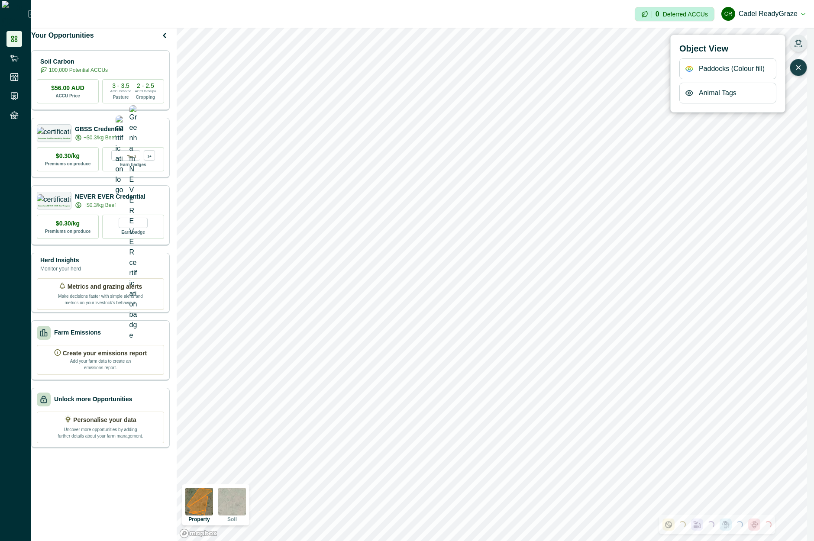
click at [587, 68] on icon "button" at bounding box center [689, 68] width 7 height 5
